Goal: Transaction & Acquisition: Book appointment/travel/reservation

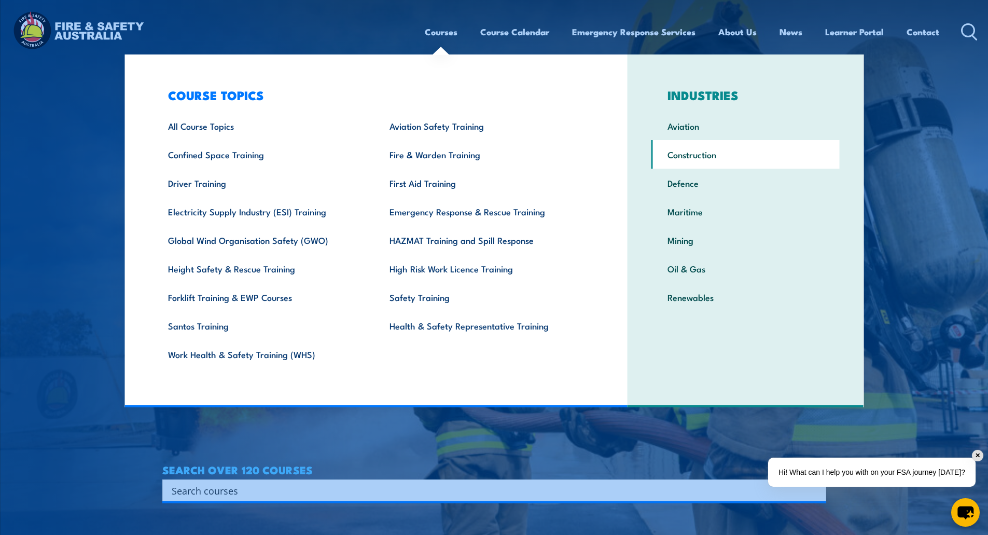
click at [694, 153] on link "Construction" at bounding box center [745, 154] width 188 height 29
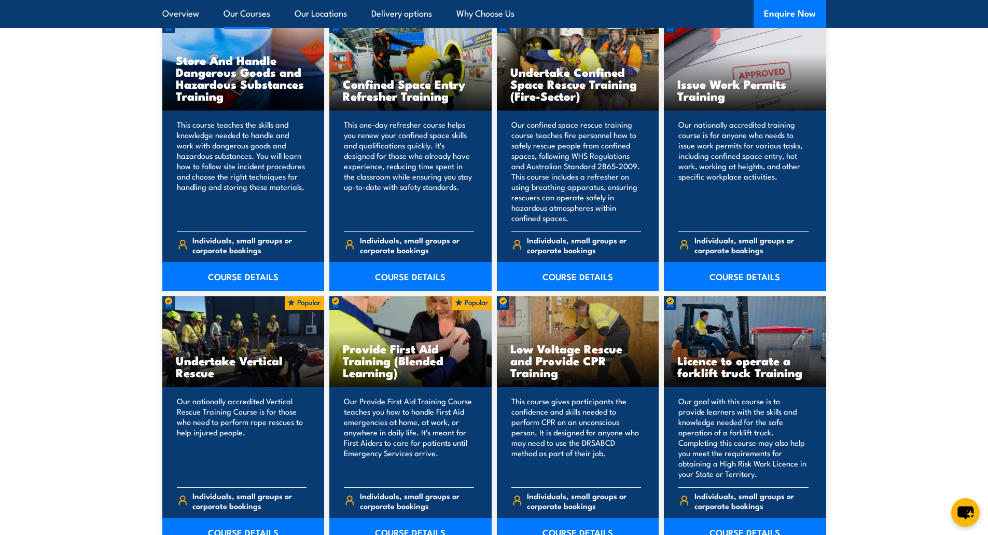
scroll to position [1881, 0]
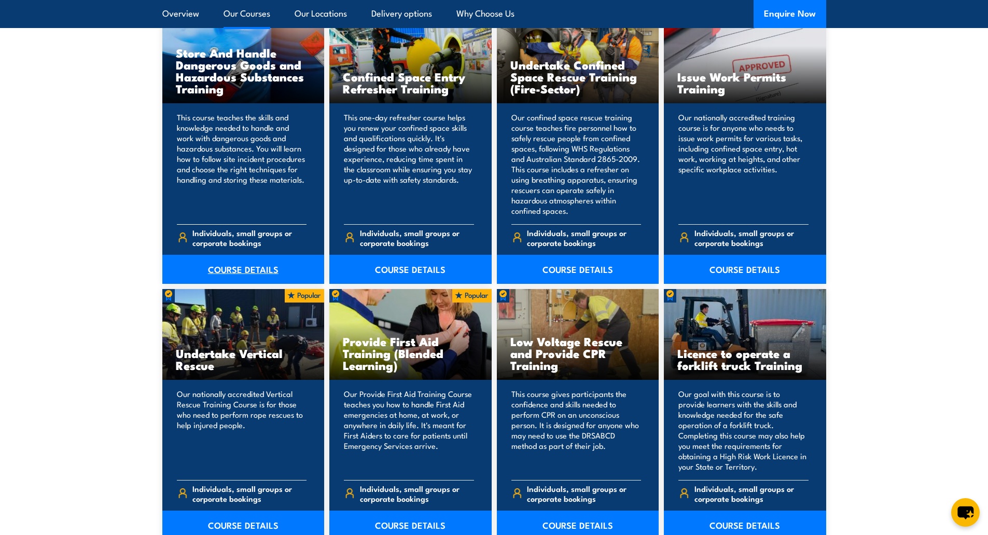
click at [244, 266] on link "COURSE DETAILS" at bounding box center [243, 269] width 162 height 29
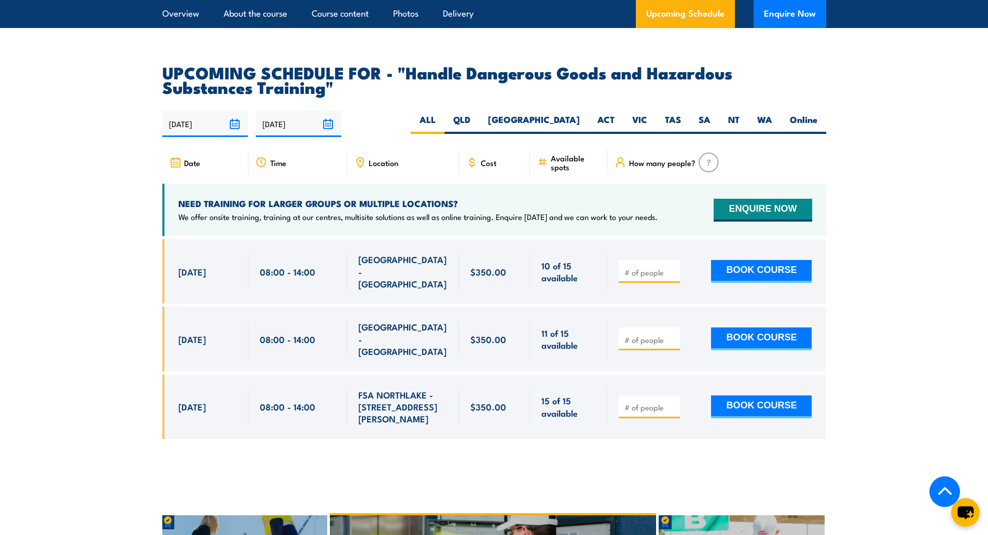
scroll to position [1562, 0]
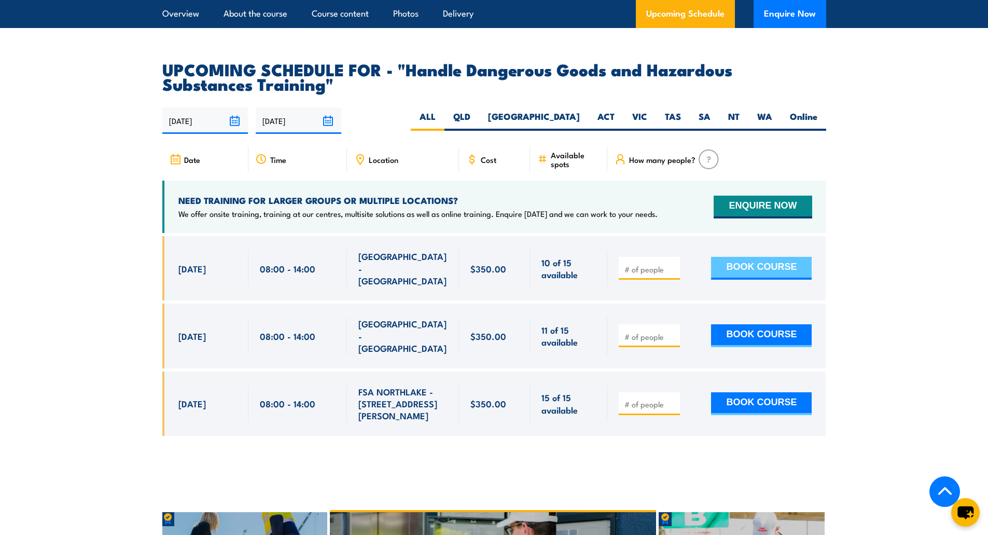
click at [761, 272] on button "BOOK COURSE" at bounding box center [761, 268] width 101 height 23
click at [651, 279] on div at bounding box center [649, 268] width 61 height 23
click at [646, 274] on input "number" at bounding box center [650, 269] width 52 height 10
type input "1"
click at [674, 270] on input "1" at bounding box center [650, 269] width 52 height 10
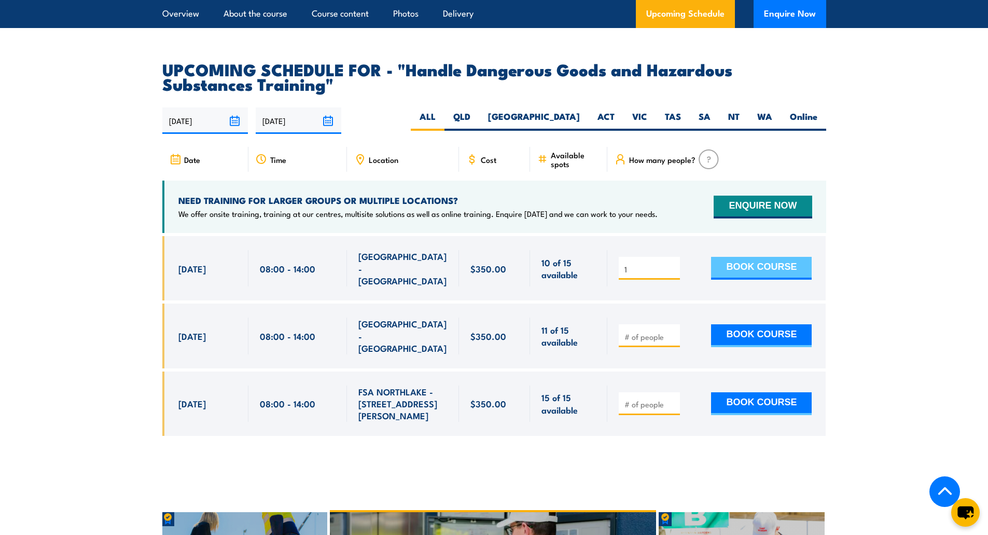
click at [753, 276] on button "BOOK COURSE" at bounding box center [761, 268] width 101 height 23
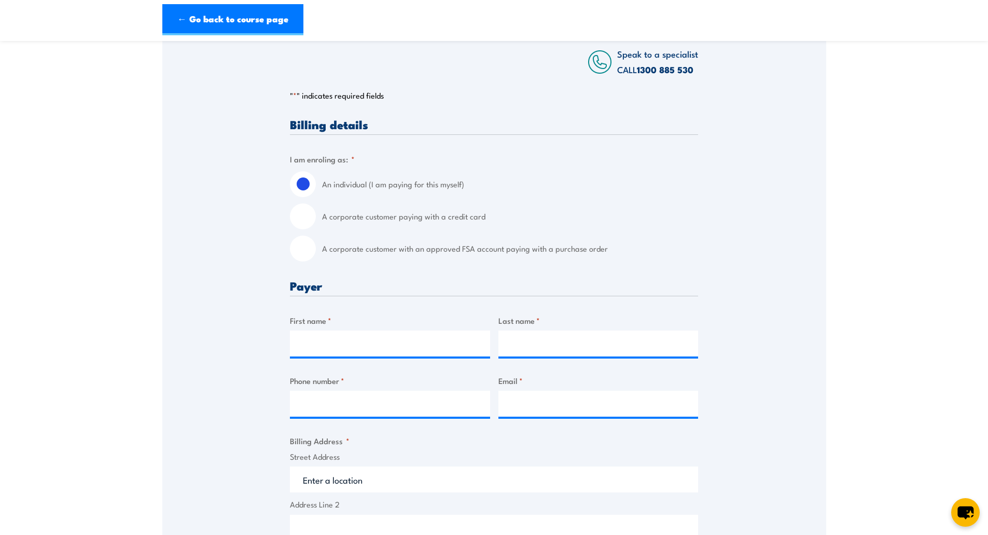
scroll to position [179, 0]
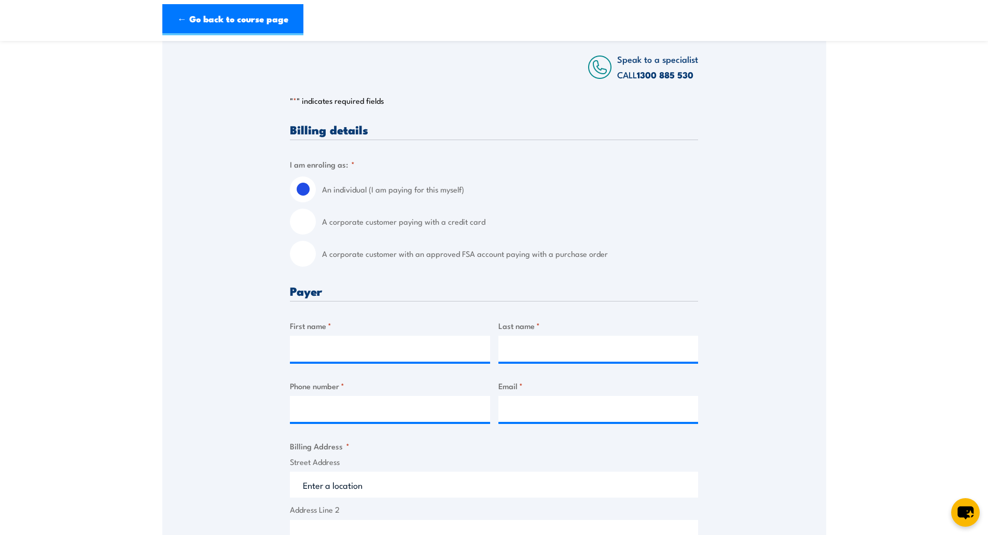
click at [297, 226] on input "A corporate customer paying with a credit card" at bounding box center [303, 221] width 26 height 26
radio input "true"
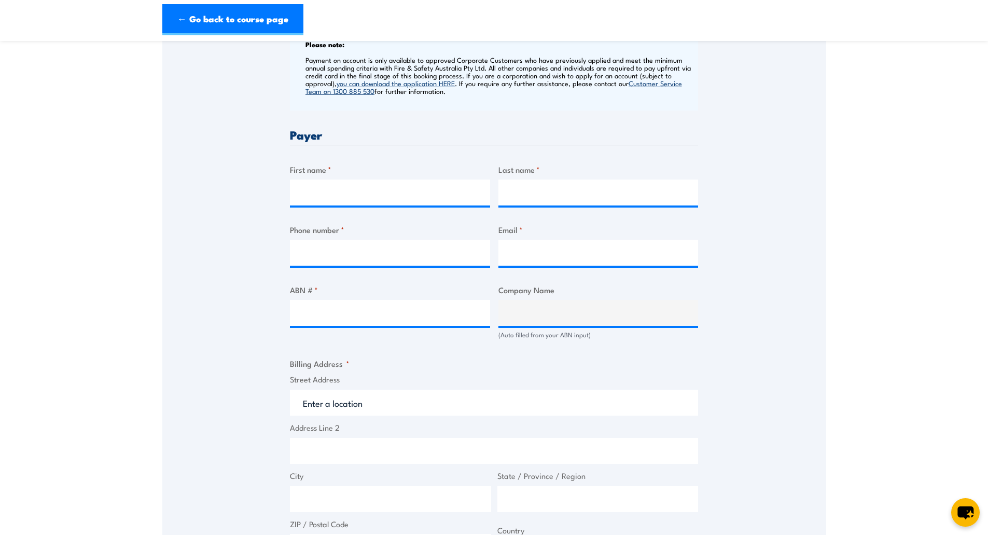
scroll to position [471, 0]
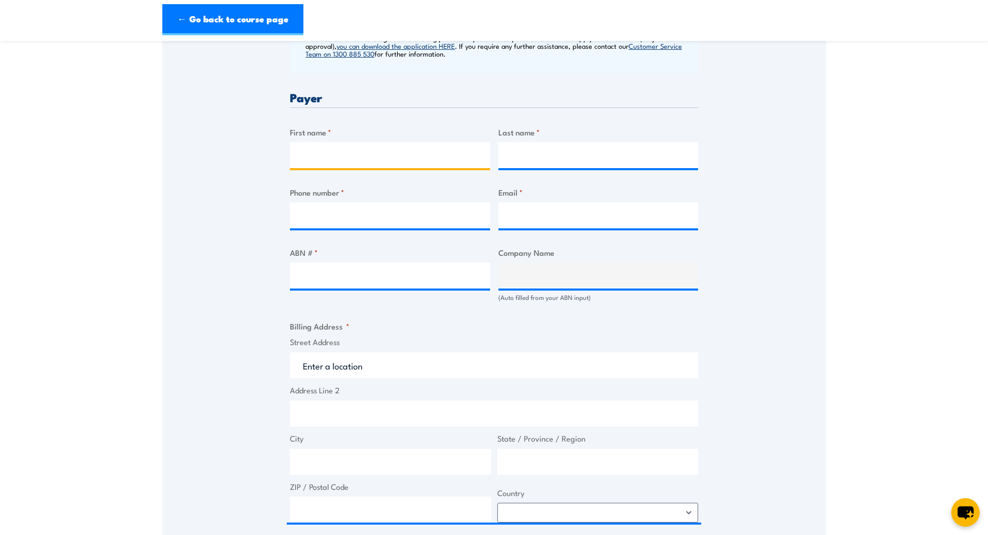
click at [353, 147] on input "First name *" at bounding box center [390, 155] width 200 height 26
type input "[PERSON_NAME]"
click at [567, 150] on input "Last name *" at bounding box center [598, 155] width 200 height 26
click at [587, 153] on input "Last name *" at bounding box center [598, 155] width 200 height 26
type input "Castell"
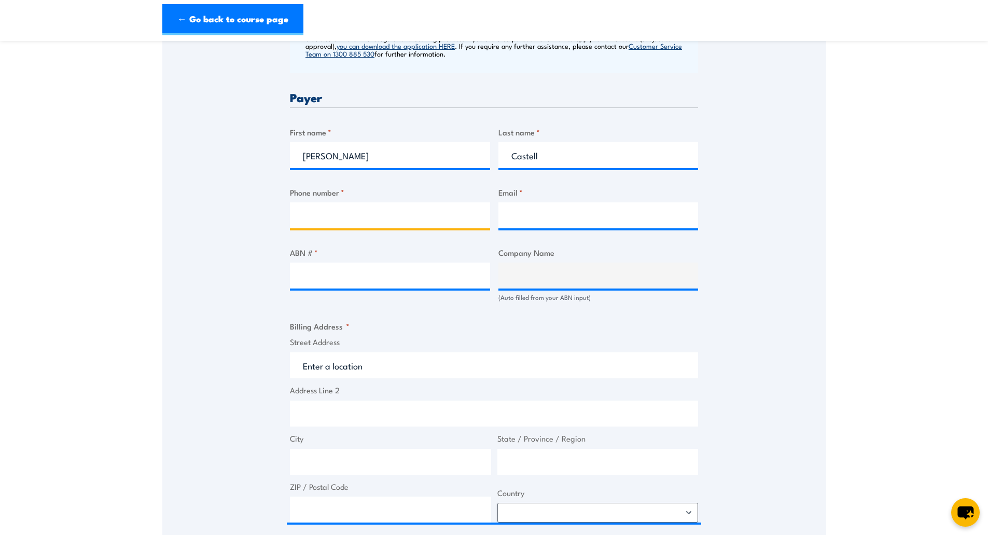
click at [435, 208] on input "Phone number *" at bounding box center [390, 215] width 200 height 26
click at [311, 222] on input "Phone number *" at bounding box center [390, 215] width 200 height 26
type input "0474807795"
click at [538, 220] on input "Email *" at bounding box center [598, 215] width 200 height 26
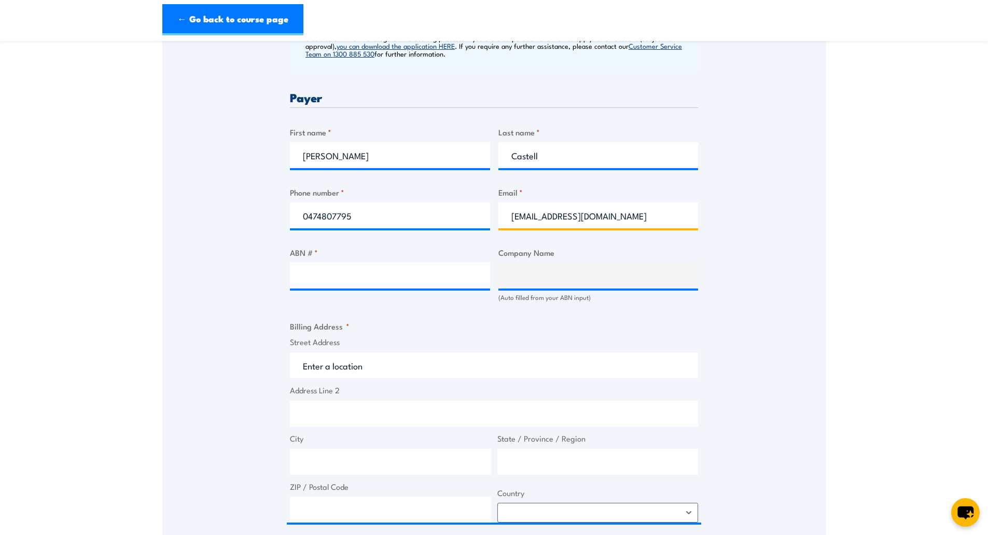
type input "mcconcor@goc.net.au"
click at [417, 275] on input "ABN # *" at bounding box center [390, 275] width 200 height 26
click at [416, 281] on input "ABN # *" at bounding box center [390, 275] width 200 height 26
drag, startPoint x: 416, startPoint y: 278, endPoint x: 404, endPoint y: 283, distance: 12.6
click at [404, 283] on input "ABN # *" at bounding box center [390, 275] width 200 height 26
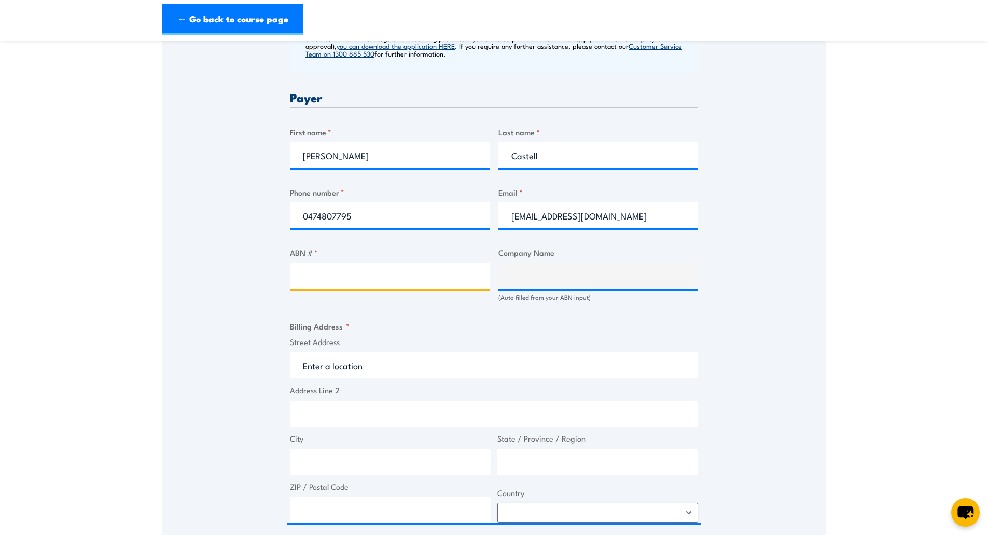
paste input "71 099 012 870"
type input "71 099 012 870"
click at [300, 276] on input "71 099 012 870" at bounding box center [390, 275] width 200 height 26
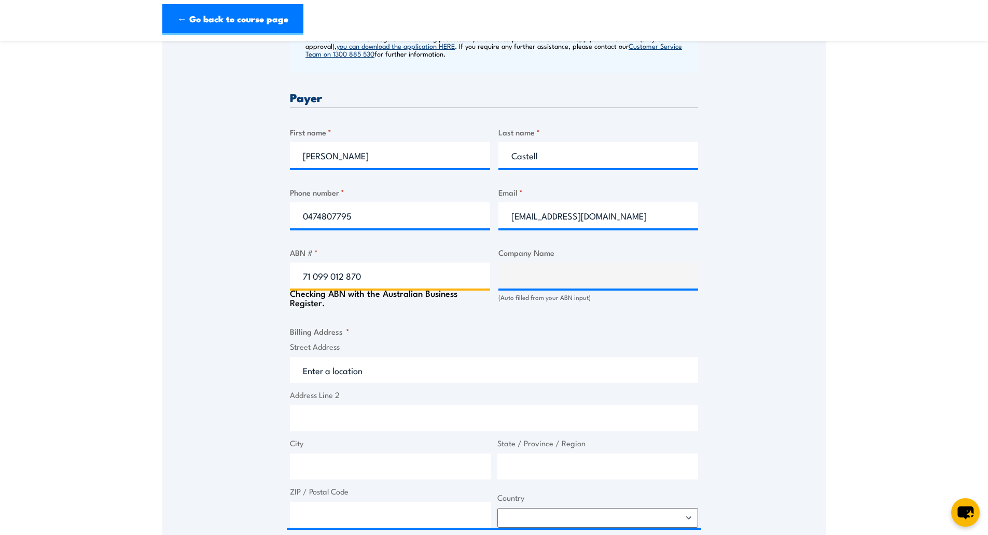
type input "GUIDERA O'CONNOR PTY LTD"
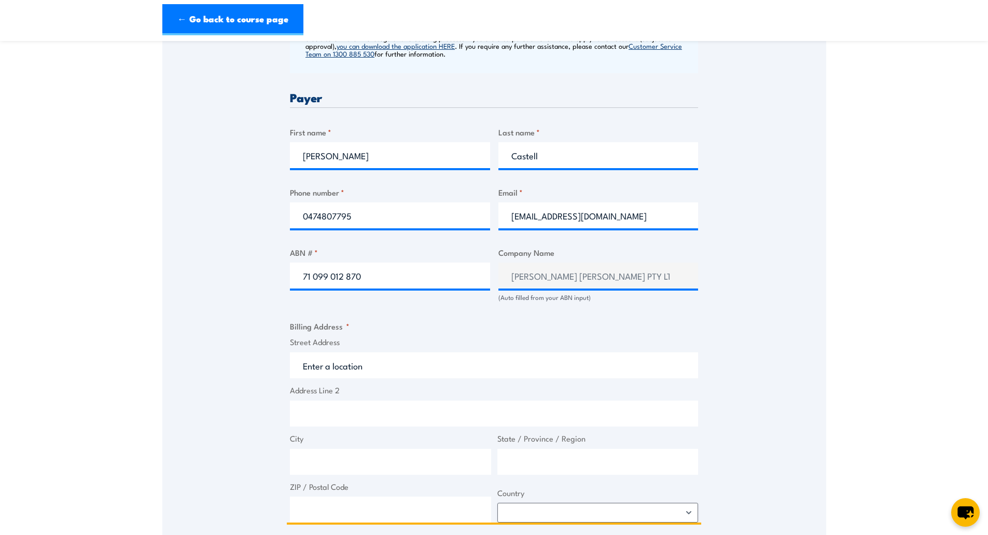
click at [351, 371] on input "Street Address" at bounding box center [494, 365] width 408 height 26
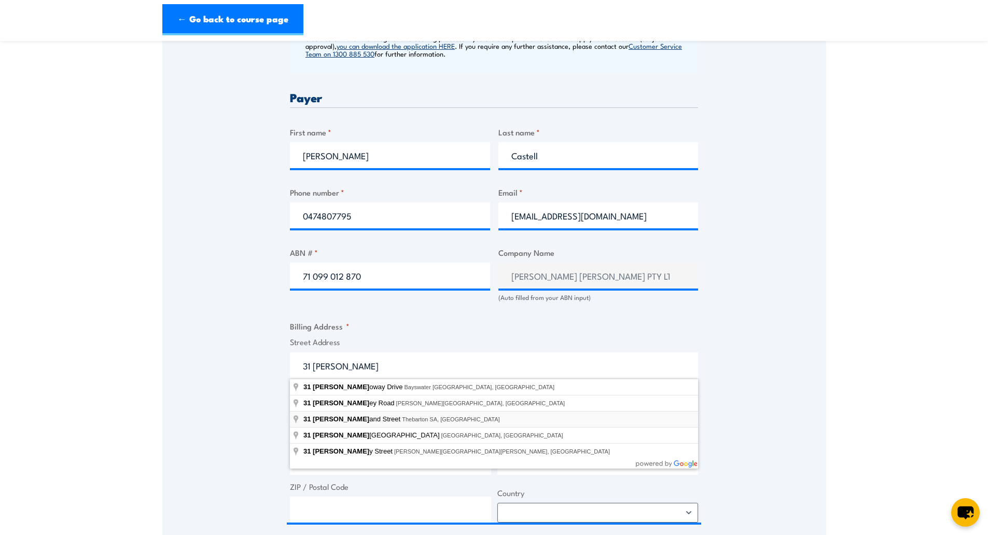
type input "31 Holland Street, Thebarton SA, Australia"
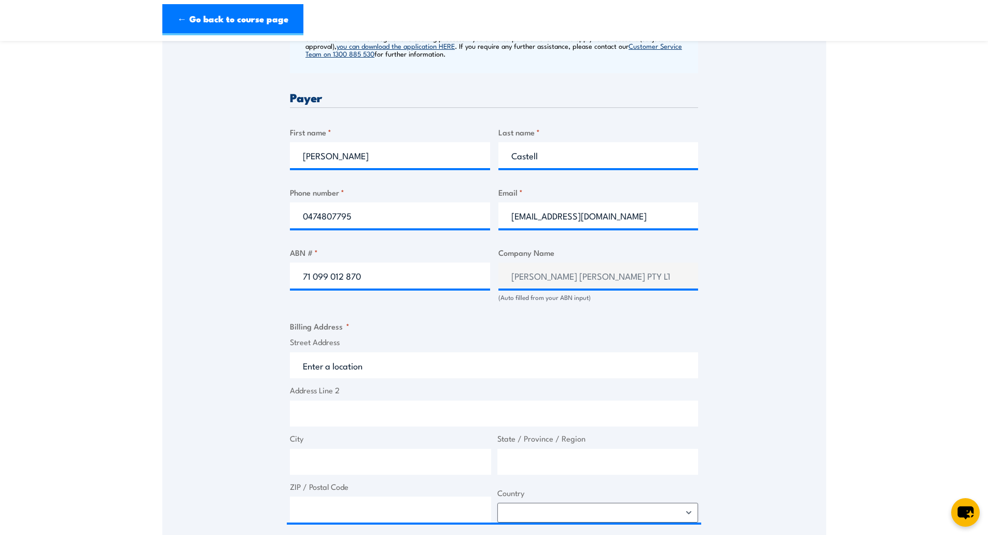
type input "31 Holland St"
type input "Thebarton"
type input "[GEOGRAPHIC_DATA]"
type input "5031"
select select "Australia"
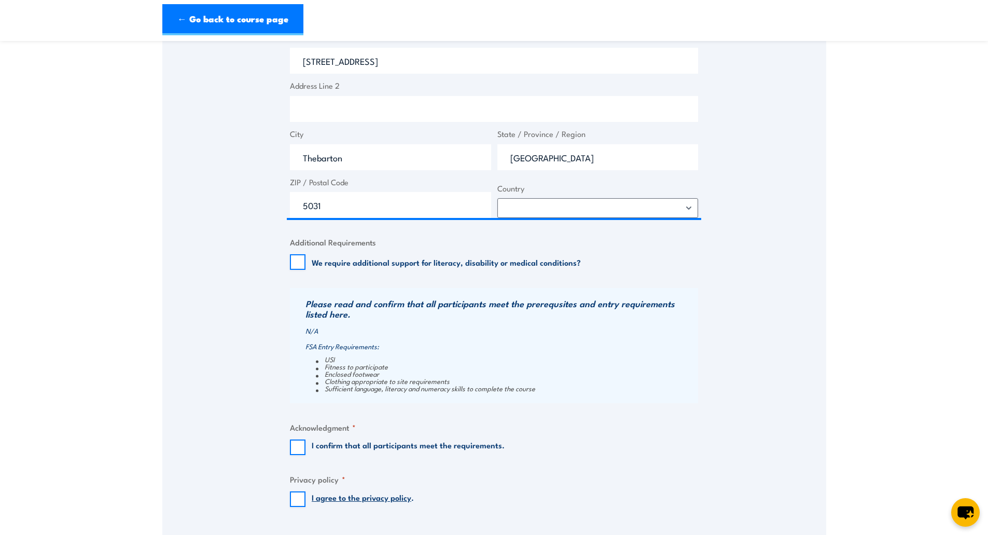
scroll to position [821, 0]
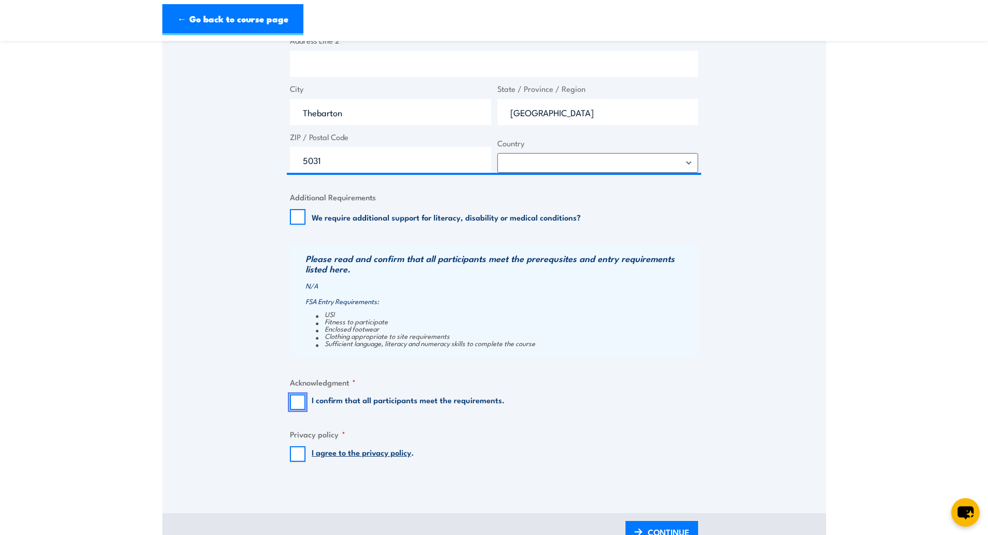
click at [298, 405] on input "I confirm that all participants meet the requirements." at bounding box center [298, 402] width 16 height 16
checkbox input "true"
click at [296, 458] on input "I agree to the privacy policy ." at bounding box center [298, 454] width 16 height 16
checkbox input "true"
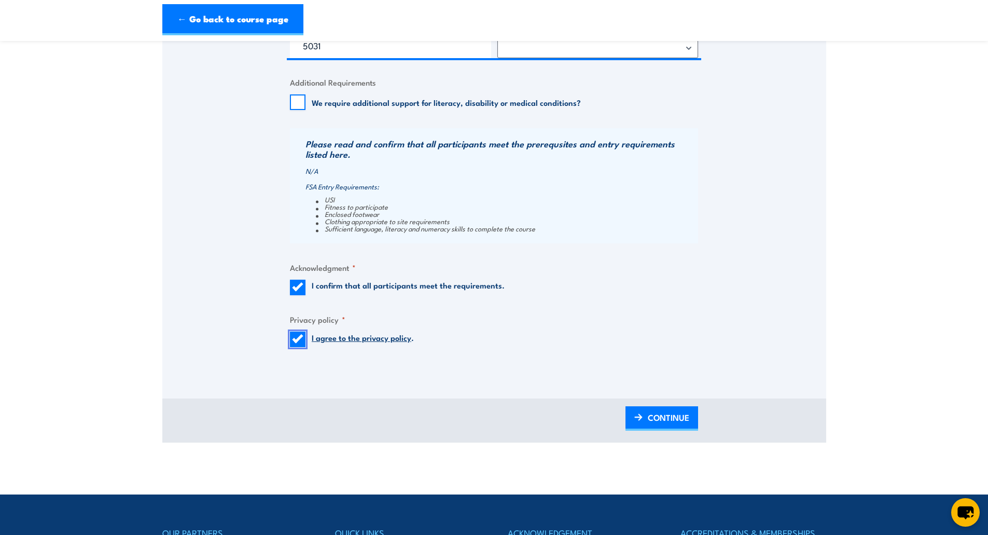
scroll to position [978, 0]
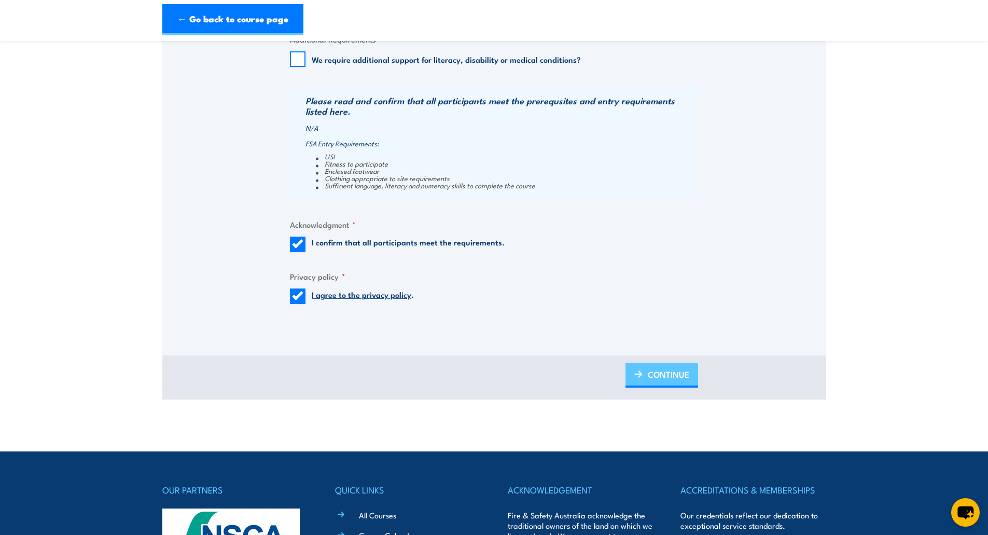
click at [665, 380] on span "CONTINUE" at bounding box center [668, 373] width 41 height 27
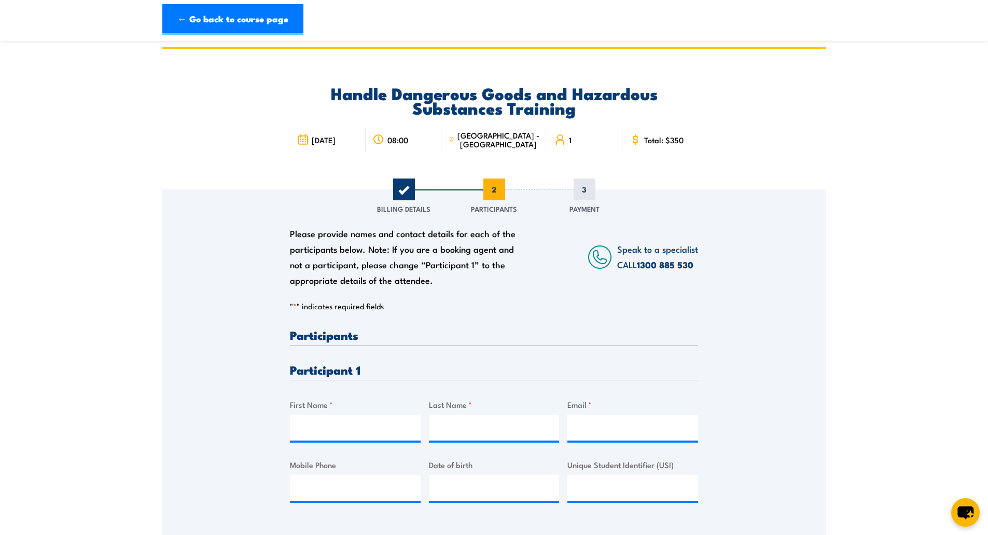
scroll to position [0, 0]
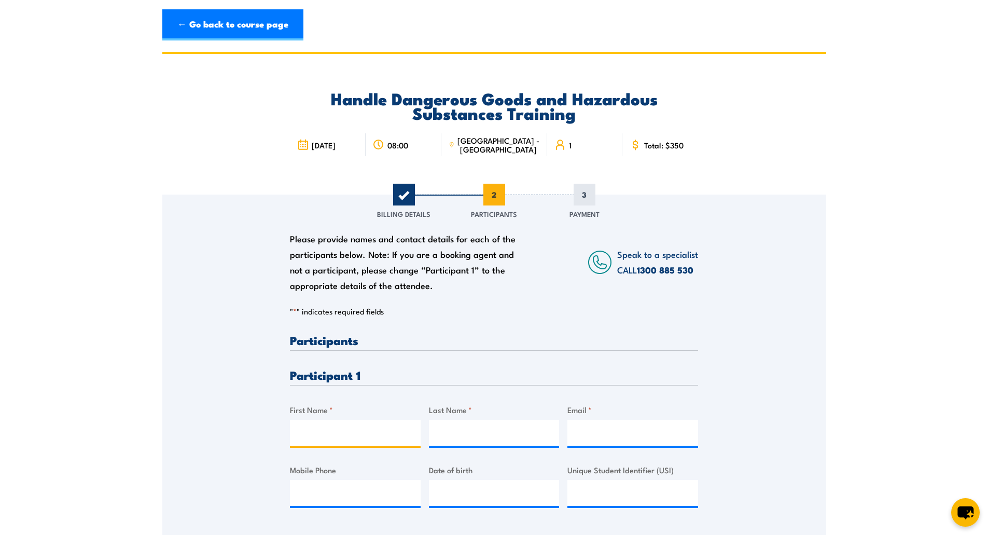
click at [312, 437] on input "First Name *" at bounding box center [355, 432] width 131 height 26
click at [343, 417] on div "First Name *" at bounding box center [355, 424] width 131 height 42
click at [337, 430] on input "First Name *" at bounding box center [355, 432] width 131 height 26
type input "Ed"
click at [460, 433] on input "Last Name *" at bounding box center [494, 432] width 131 height 26
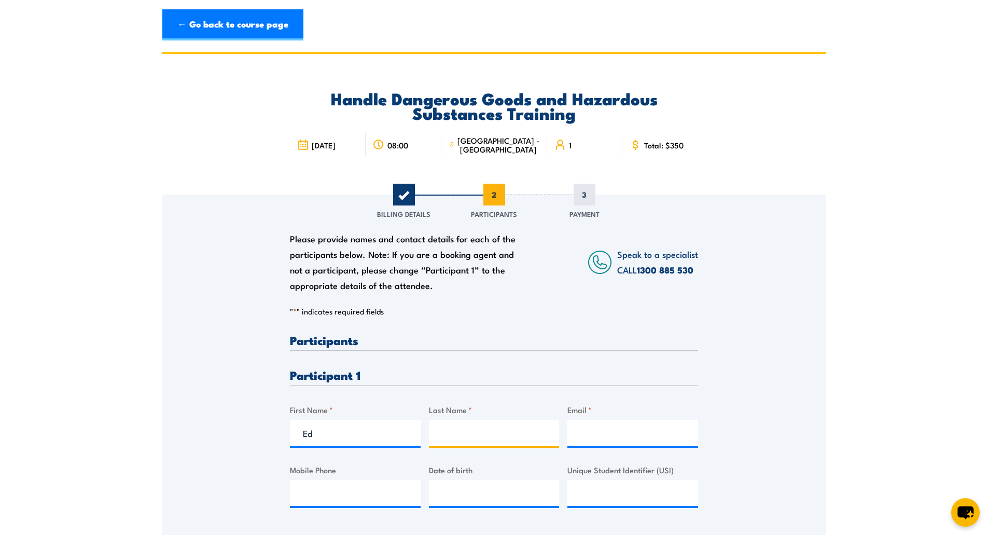
click at [480, 433] on input "Last Name *" at bounding box center [494, 432] width 131 height 26
type input "Michelic"
click at [592, 438] on input "Email *" at bounding box center [632, 432] width 131 height 26
click at [589, 433] on input "Email *" at bounding box center [632, 432] width 131 height 26
paste input "ed.michelic@goc.net.au"
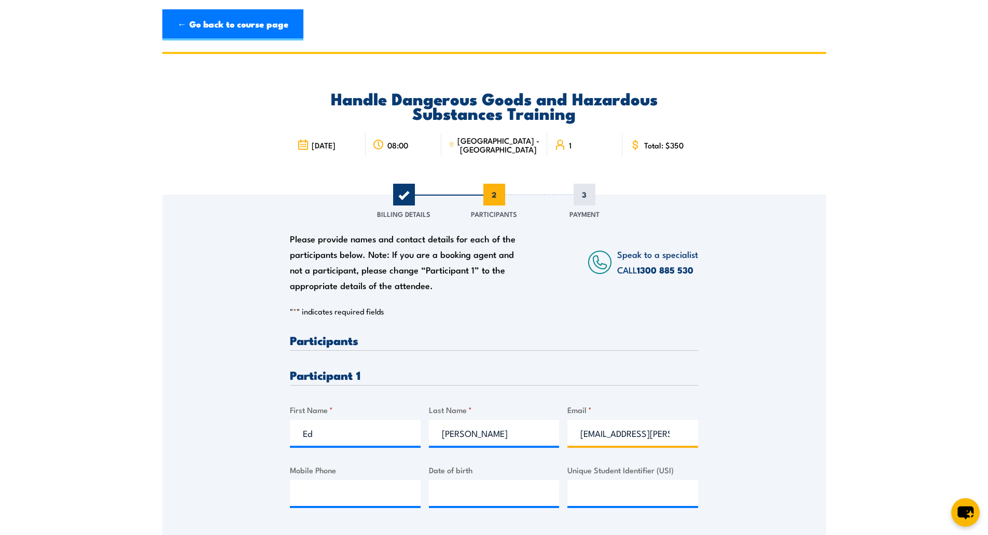
scroll to position [0, 2]
type input "ed.michelic@goc.net.au"
click at [302, 486] on input "Mobile Phone" at bounding box center [355, 493] width 131 height 26
paste input "0439 262 497"
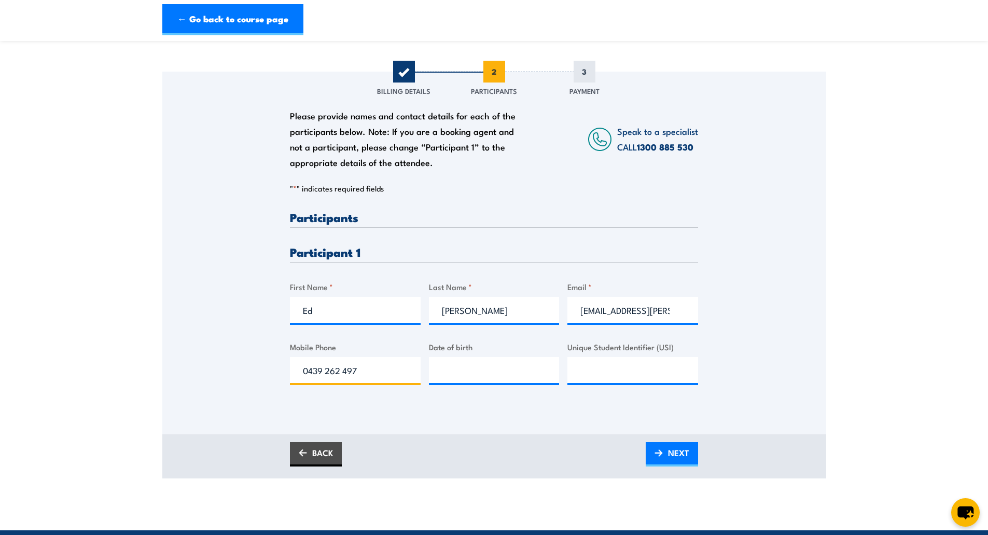
scroll to position [189, 0]
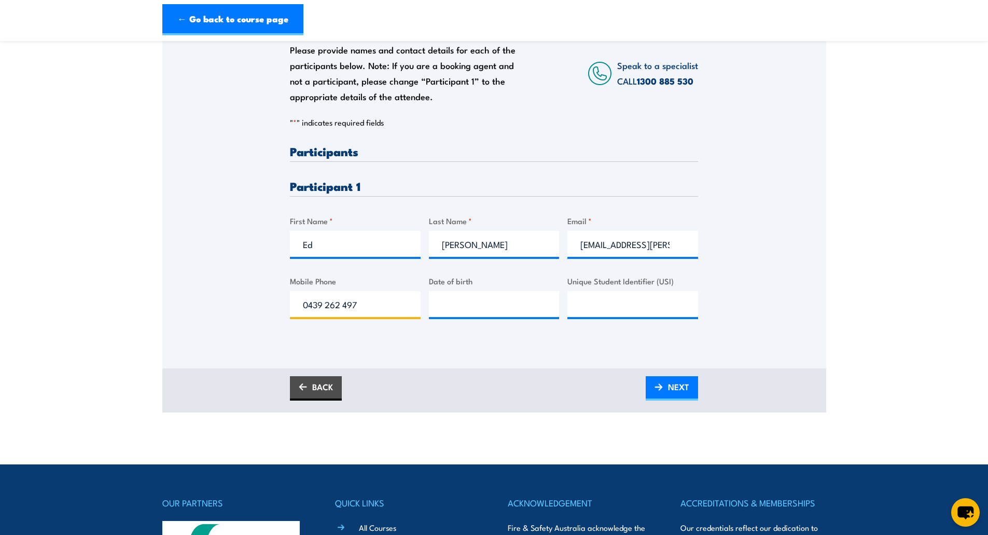
type input "0439 262 497"
click at [433, 411] on div "BACK NEXT" at bounding box center [494, 390] width 664 height 44
click at [675, 392] on span "NEXT" at bounding box center [678, 386] width 21 height 27
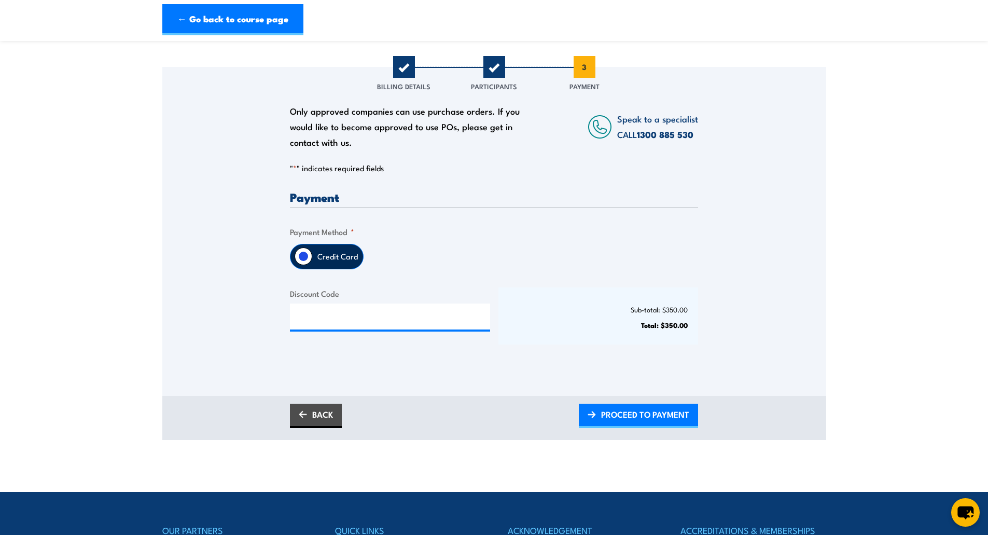
scroll to position [134, 0]
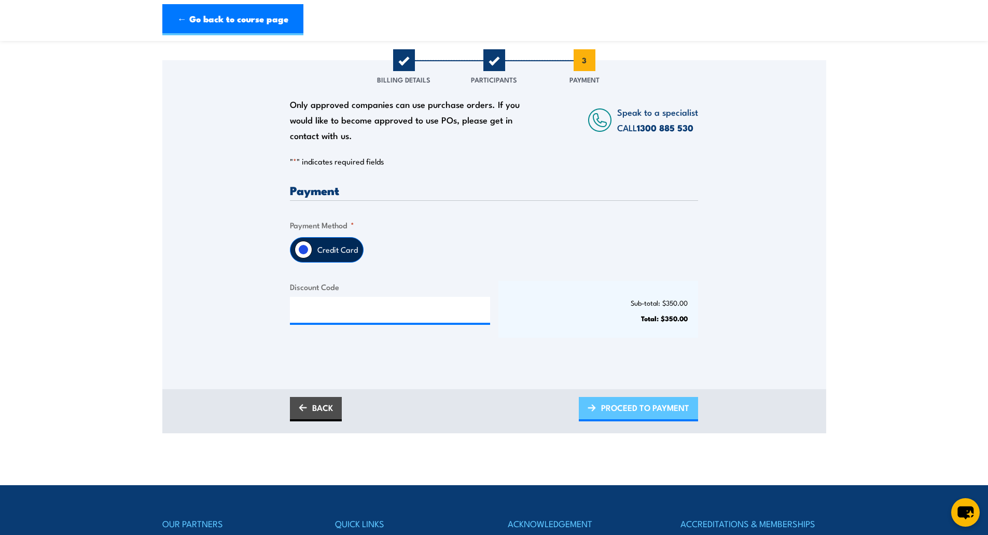
click at [630, 409] on span "PROCEED TO PAYMENT" at bounding box center [645, 407] width 88 height 27
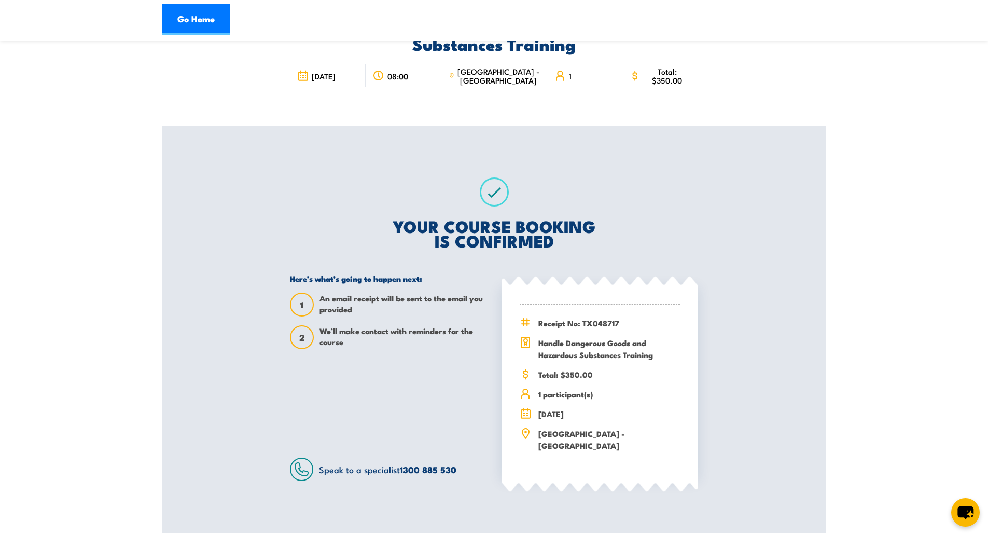
scroll to position [46, 0]
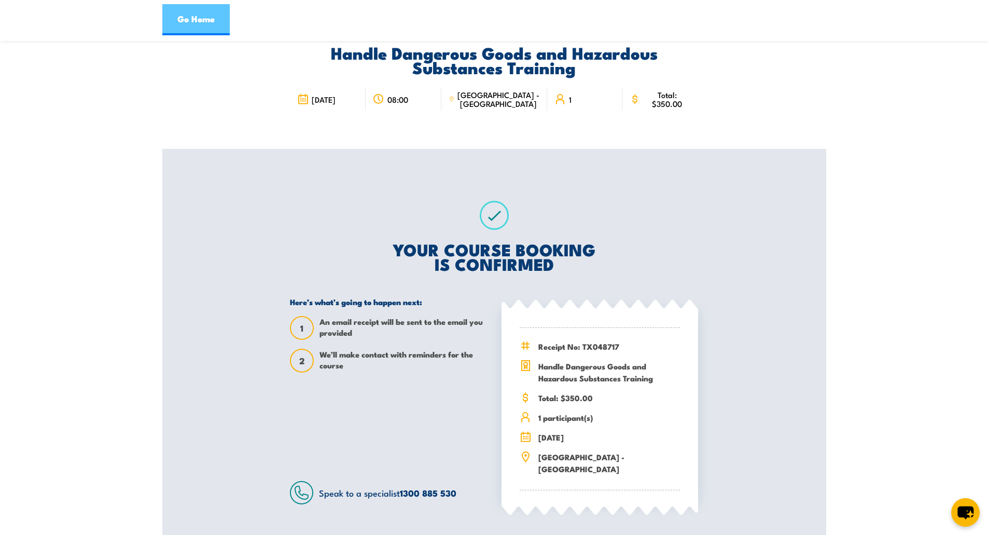
click at [198, 19] on link "Go Home" at bounding box center [195, 19] width 67 height 31
